Goal: Transaction & Acquisition: Purchase product/service

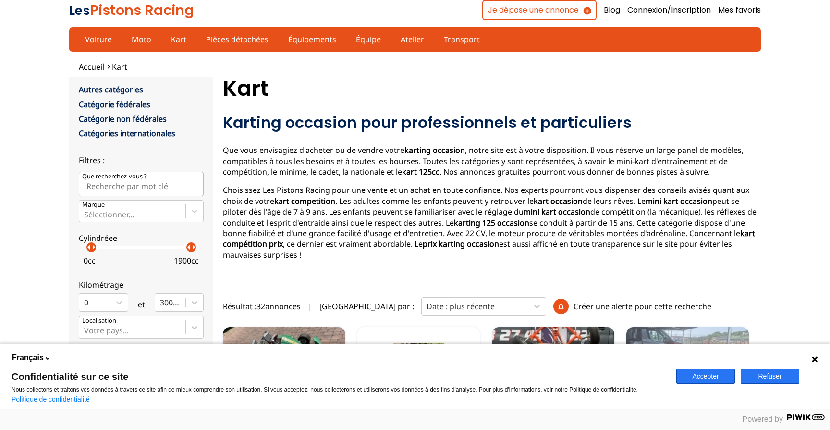
click at [719, 375] on button "Accepter" at bounding box center [706, 376] width 59 height 15
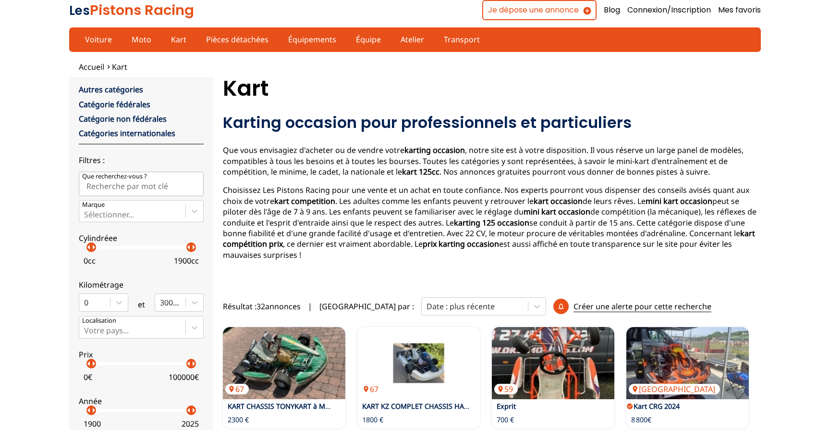
click at [124, 187] on input "Que recherchez-vous ?" at bounding box center [141, 184] width 125 height 24
type input "micro max"
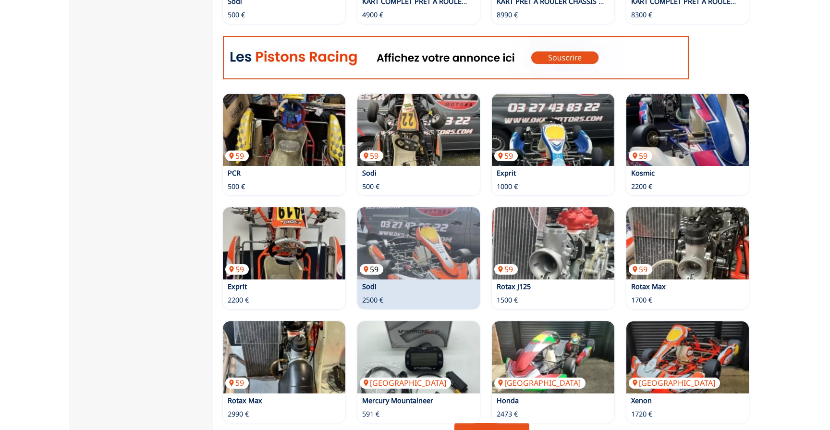
scroll to position [520, 0]
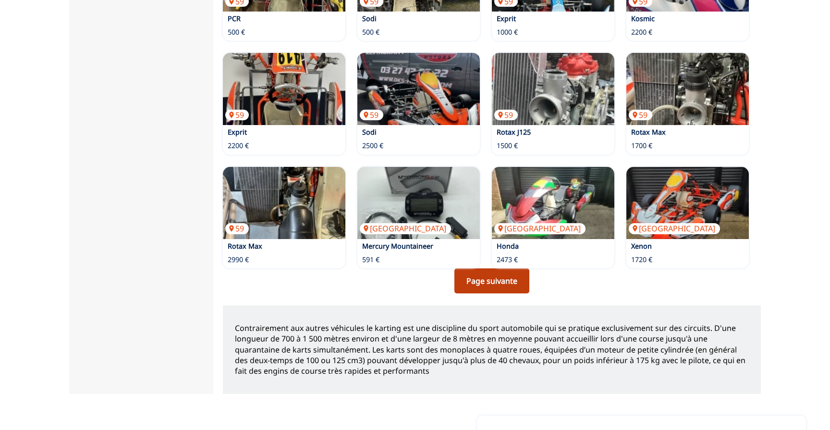
click at [483, 282] on link "Page suivante" at bounding box center [492, 280] width 75 height 25
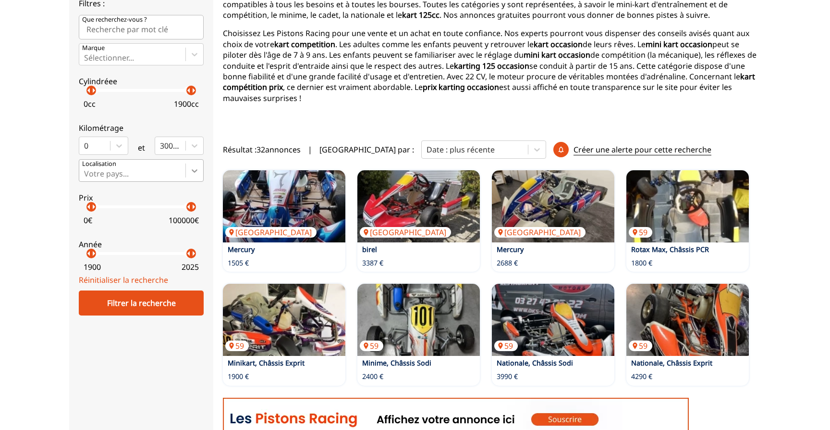
scroll to position [157, 0]
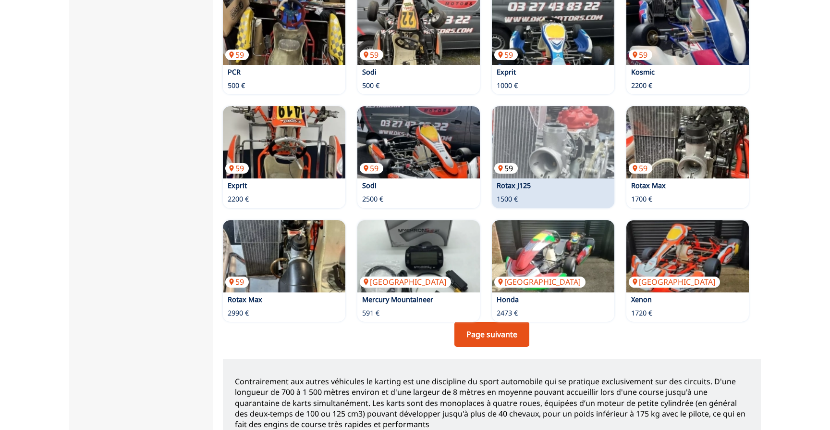
click at [579, 117] on img at bounding box center [553, 142] width 123 height 72
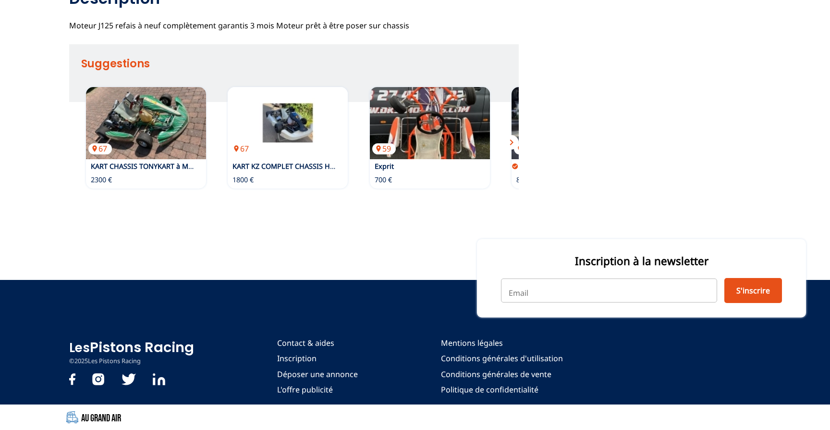
scroll to position [454, 0]
